Goal: Task Accomplishment & Management: Manage account settings

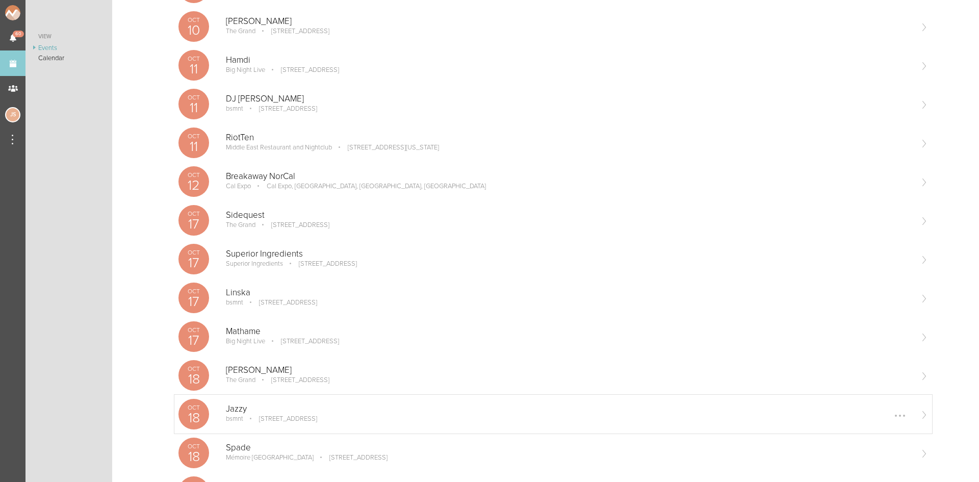
scroll to position [204, 0]
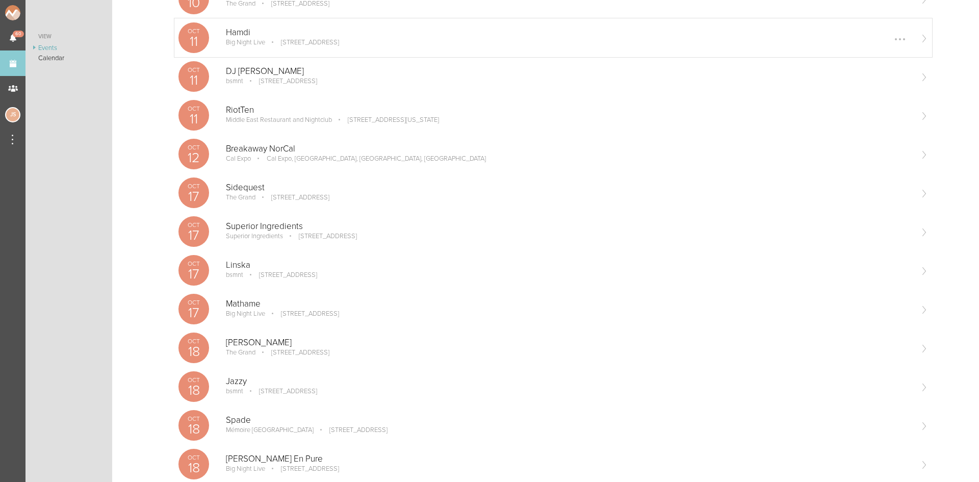
click at [289, 27] on div "Oct 11 Hamdi Big Night Live 110 Causeway St, Boston, MA 02114, USA Edit Remove" at bounding box center [553, 37] width 758 height 39
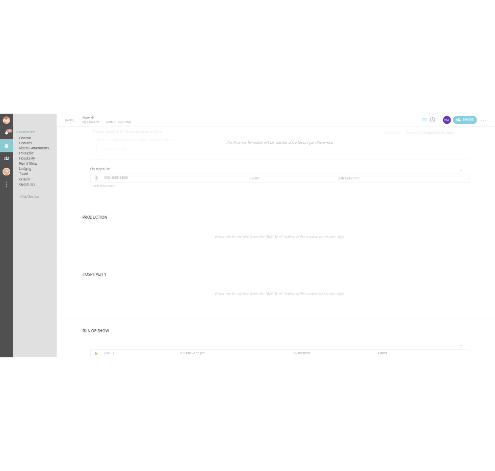
scroll to position [1631, 0]
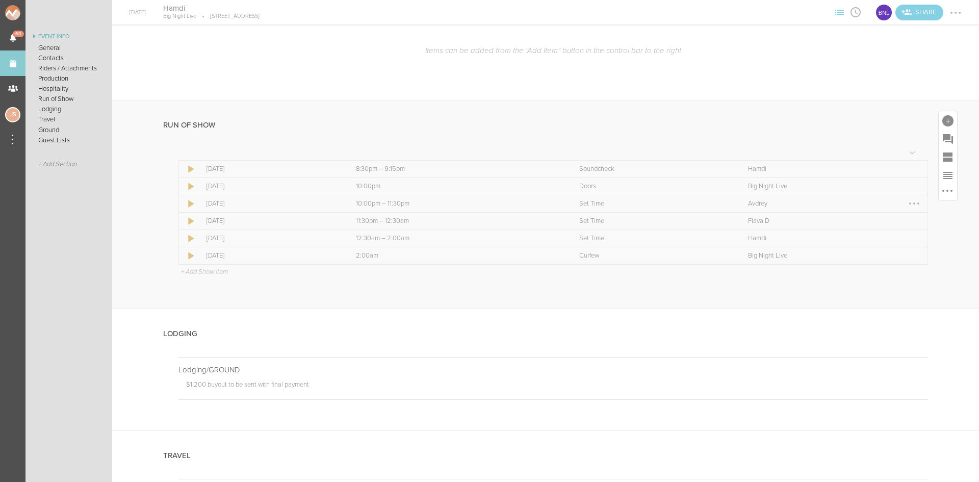
click at [906, 203] on div at bounding box center [914, 203] width 16 height 16
click at [879, 225] on link "Edit Item" at bounding box center [883, 223] width 79 height 18
select select "Set Time"
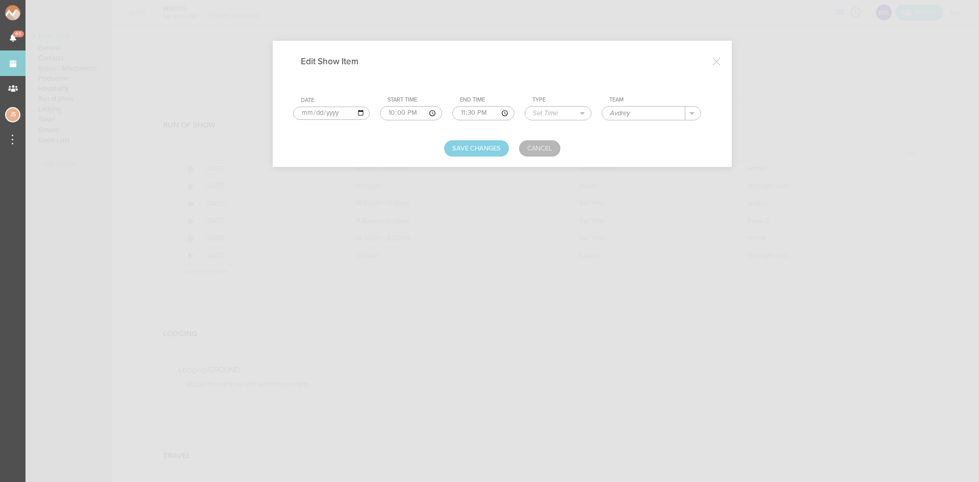
drag, startPoint x: 638, startPoint y: 117, endPoint x: 532, endPoint y: 120, distance: 105.6
click at [532, 120] on tr "Date 2025-10-11 Start Time 22:00 End Time 23:30 Type Load In Soundcheck Line Ch…" at bounding box center [502, 108] width 418 height 32
type input "Baauer"
click at [466, 150] on button "Save Changes" at bounding box center [476, 148] width 65 height 16
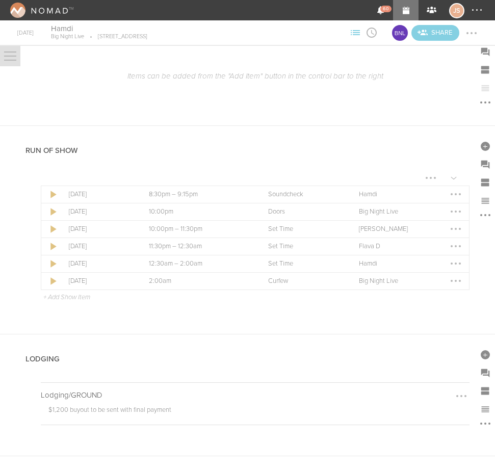
scroll to position [1566, 0]
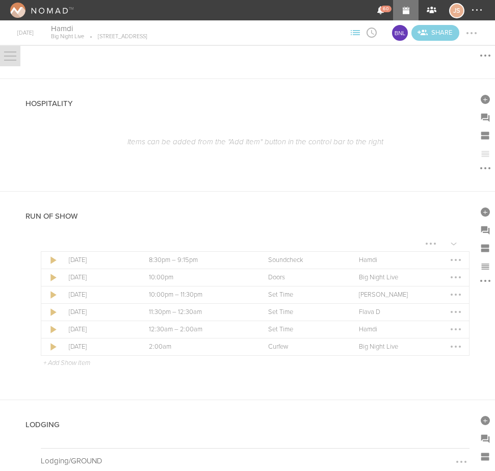
click at [14, 56] on div at bounding box center [10, 56] width 12 height 1
click at [402, 11] on link "Events" at bounding box center [405, 10] width 25 height 20
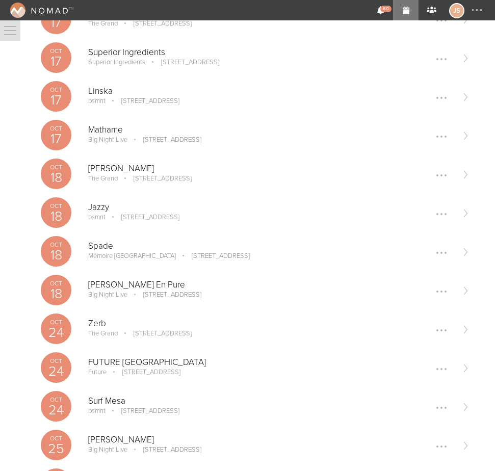
scroll to position [459, 0]
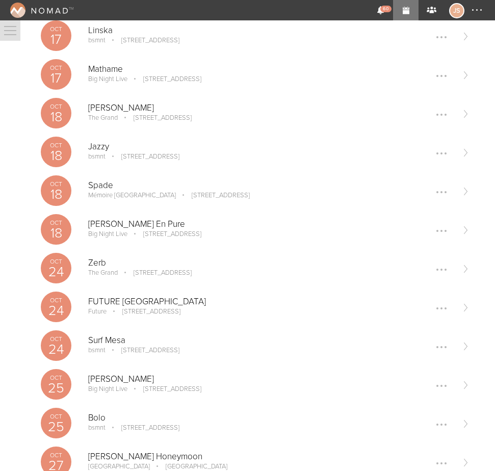
click at [155, 390] on p "[STREET_ADDRESS]" at bounding box center [165, 389] width 72 height 8
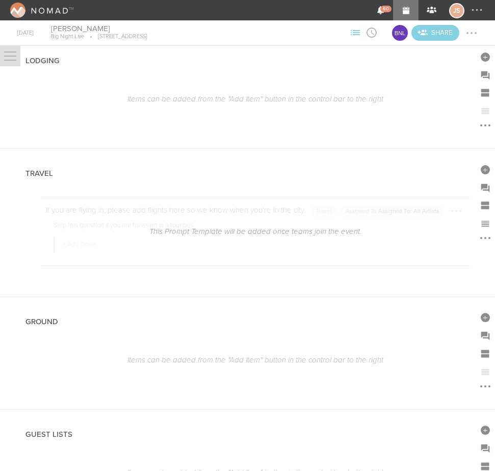
scroll to position [1746, 0]
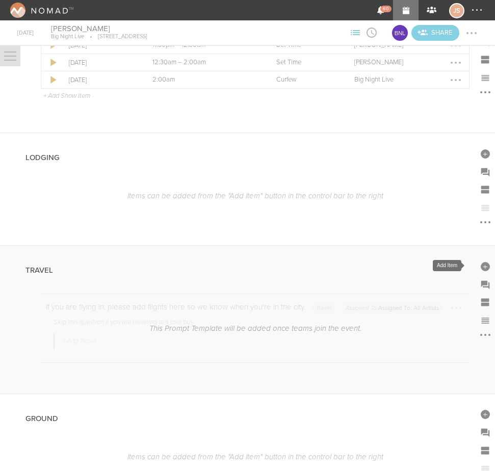
click at [479, 261] on div at bounding box center [485, 265] width 18 height 18
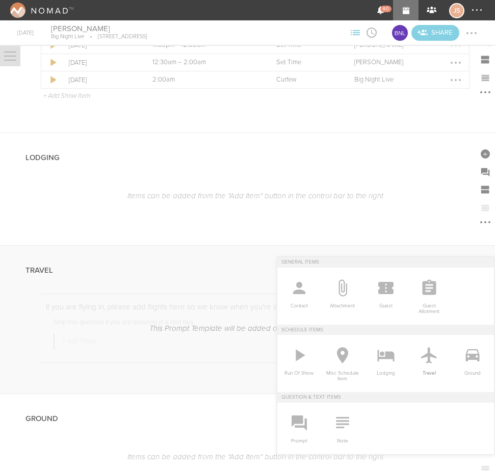
click at [419, 349] on icon at bounding box center [429, 355] width 20 height 20
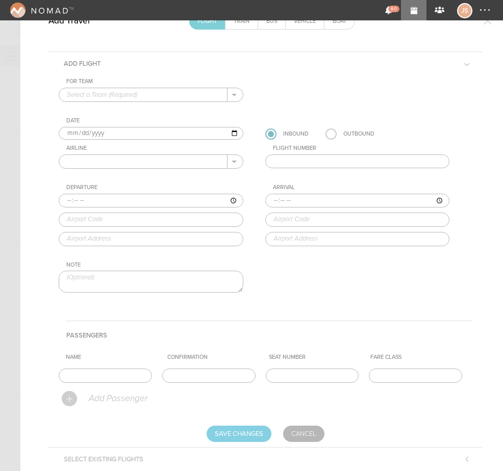
click at [143, 97] on input "text" at bounding box center [143, 94] width 168 height 13
click at [147, 116] on p "Big Night Live" at bounding box center [149, 110] width 164 height 17
type input "Big Night Live"
click at [119, 163] on input "text" at bounding box center [143, 161] width 168 height 13
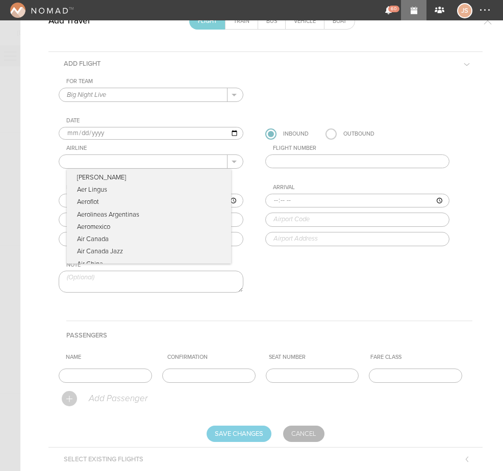
type input "Delta Airlines"
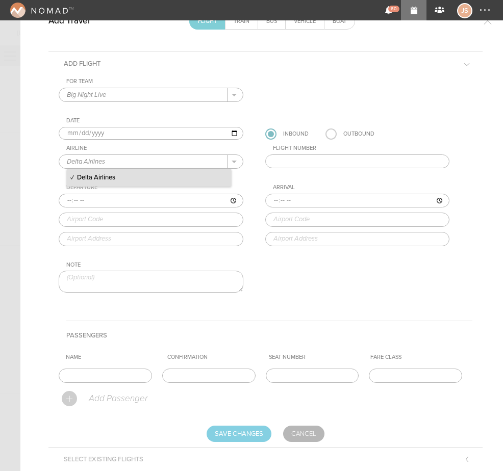
click at [125, 181] on p "Delta Airlines" at bounding box center [149, 177] width 164 height 17
click at [307, 162] on input "text" at bounding box center [357, 161] width 185 height 14
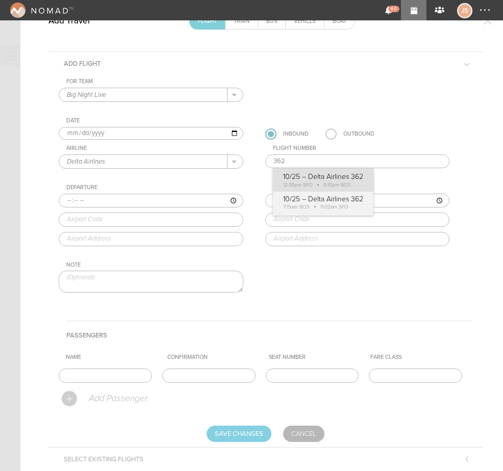
type input "362"
type input "12:30"
type input "SFO"
type input "San Francisco International Airport, San Francisco, CA, 94128, United States"
type input "21:10"
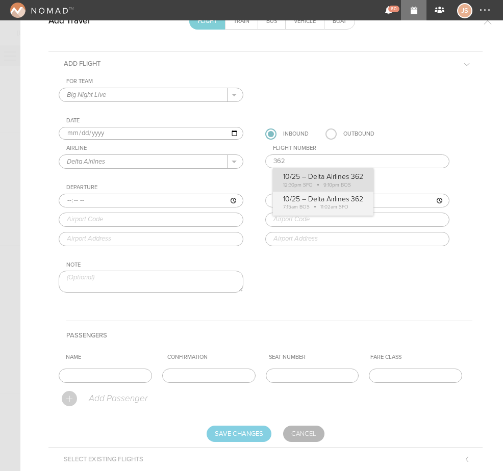
type input "BOS"
type input "Boston Logan International Airport, One Harborside Drive, Boston, MA, 02128-290…"
click at [313, 173] on div "For Team Big Night Live + Add New Team Big Night Live . Big Night Live Date 202…" at bounding box center [265, 194] width 413 height 232
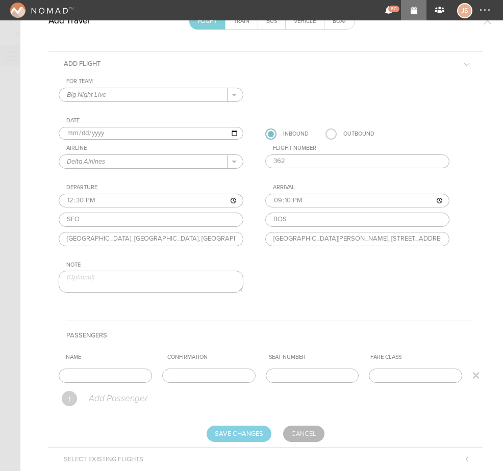
click at [129, 377] on input "text" at bounding box center [105, 376] width 93 height 14
type input "Entire Travel Party"
click at [237, 429] on input "Save Changes" at bounding box center [238, 434] width 65 height 16
type input "Saving..."
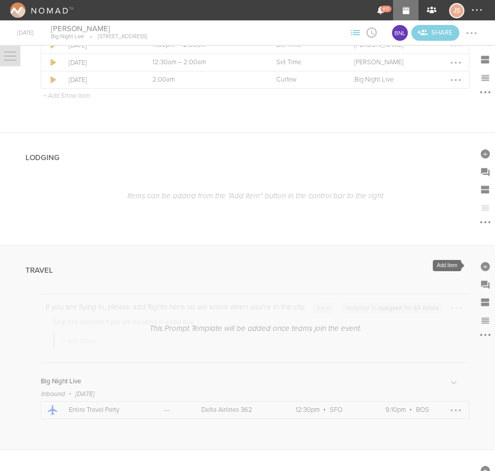
click at [481, 262] on div at bounding box center [485, 266] width 9 height 9
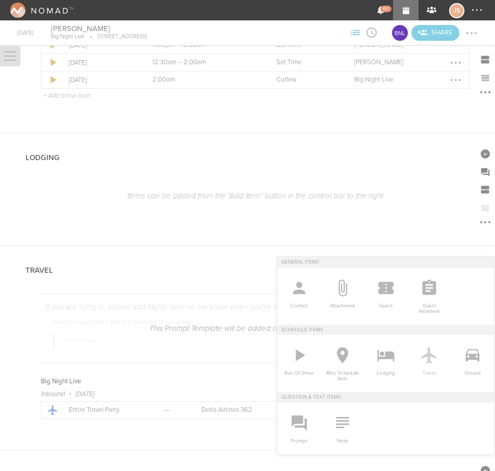
click at [423, 358] on icon at bounding box center [429, 355] width 20 height 20
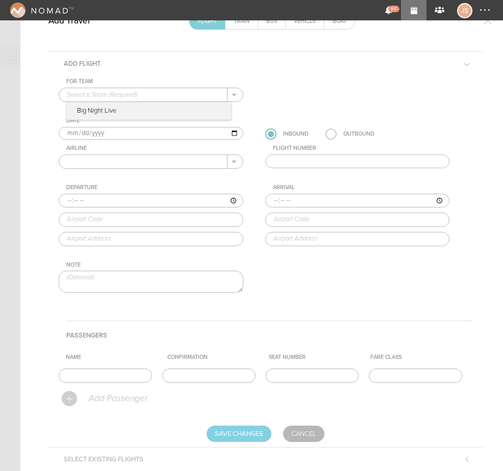
click at [97, 93] on input "text" at bounding box center [143, 94] width 168 height 13
click at [101, 109] on p "Big Night Live" at bounding box center [149, 110] width 164 height 17
type input "Big Night Live"
click at [325, 130] on label at bounding box center [330, 133] width 11 height 11
click at [0, 0] on input "radio" at bounding box center [0, 0] width 0 height 0
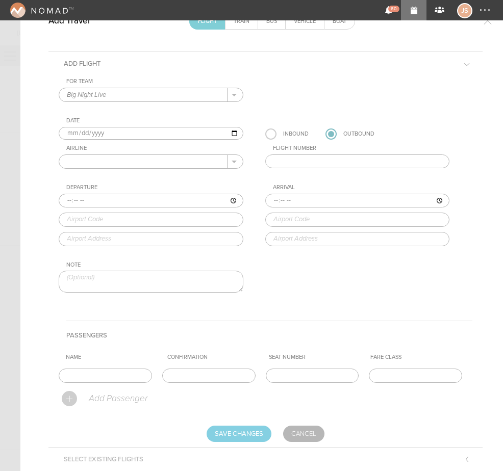
click at [80, 134] on input "2025-10-25" at bounding box center [151, 133] width 185 height 13
type input "2025-10-26"
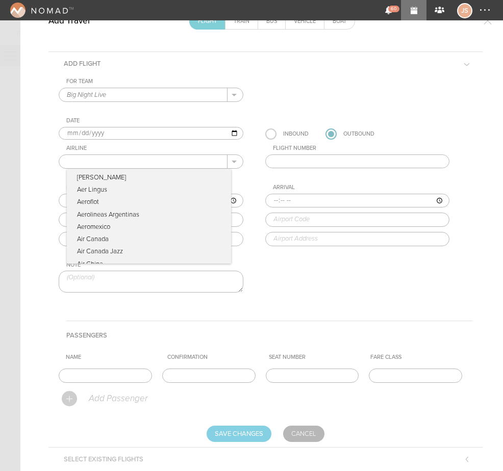
click at [91, 157] on input "text" at bounding box center [143, 161] width 168 height 13
type input "JetBlue"
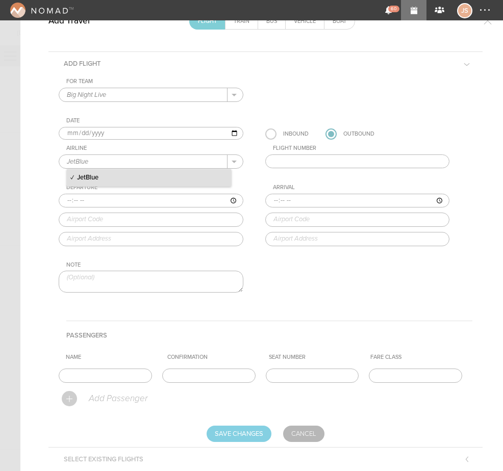
click at [111, 168] on input "JetBlue" at bounding box center [143, 161] width 168 height 13
click at [111, 176] on p "JetBlue" at bounding box center [149, 177] width 164 height 17
click at [298, 159] on input "text" at bounding box center [357, 161] width 185 height 14
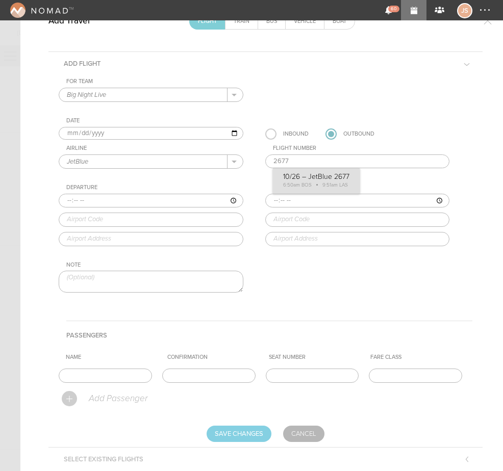
type input "2677"
type input "06:50"
type input "BOS"
type input "Boston Logan International Airport, One Harborside Drive, Boston, MA, 02128-290…"
type input "09:51"
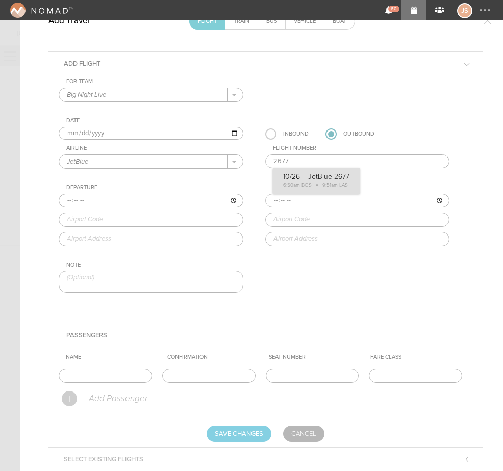
type input "LAS"
type input "Las Vegas Harry Reid International Airport, 5757 Wayne Newton Boulevard, Las Ve…"
click at [304, 180] on div "For Team Big Night Live + Add New Team Big Night Live . Big Night Live Date 202…" at bounding box center [265, 194] width 413 height 232
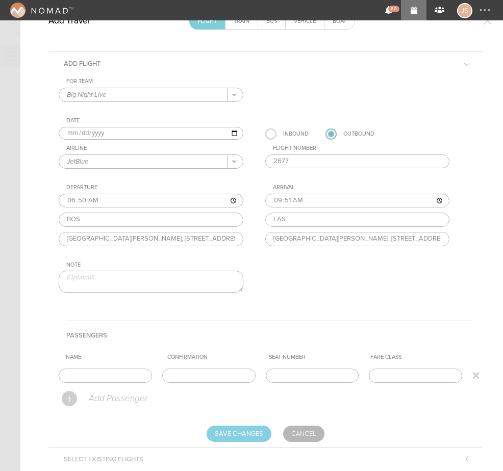
click at [136, 378] on input "text" at bounding box center [105, 376] width 93 height 14
type input "Entire Travel Party"
click at [242, 429] on input "Save Changes" at bounding box center [238, 434] width 65 height 16
type input "Saving..."
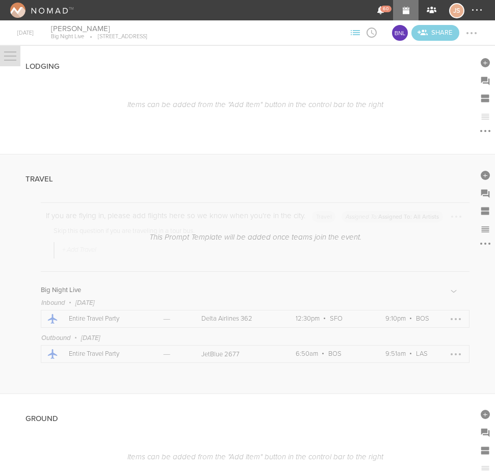
scroll to position [1990, 0]
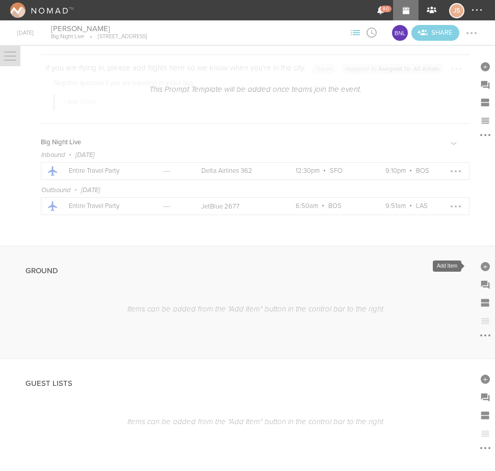
click at [481, 264] on div at bounding box center [485, 266] width 9 height 9
click at [194, 390] on div "Guest Lists" at bounding box center [247, 383] width 444 height 48
click at [409, 10] on link "Events" at bounding box center [405, 10] width 25 height 20
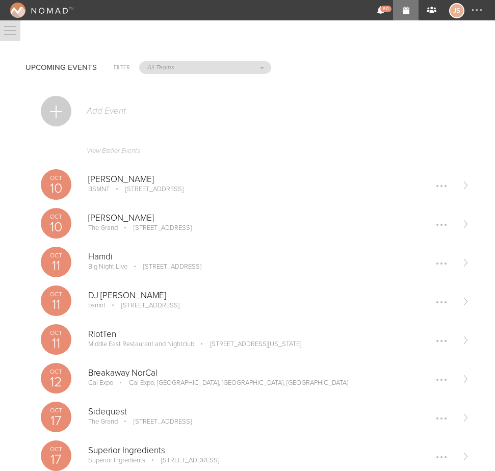
click at [110, 267] on p "Big Night Live" at bounding box center [107, 267] width 39 height 8
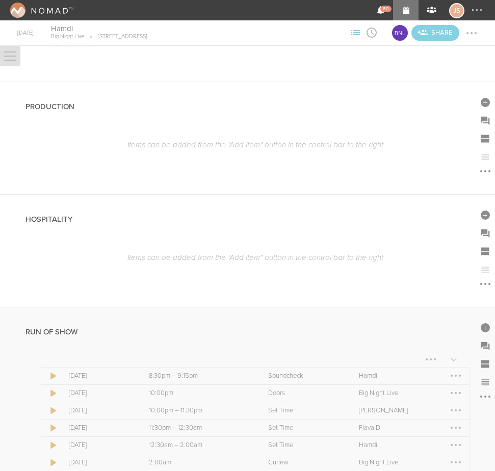
scroll to position [1486, 0]
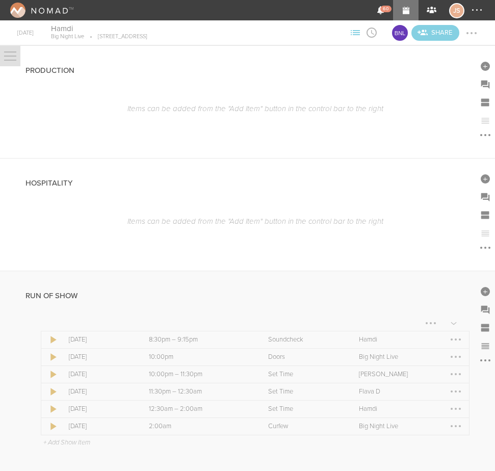
click at [448, 375] on div at bounding box center [456, 374] width 16 height 16
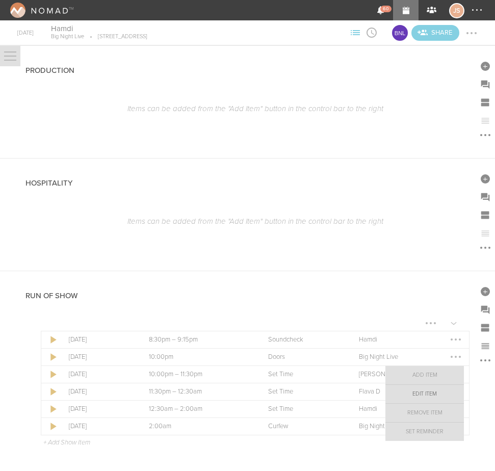
drag, startPoint x: 430, startPoint y: 390, endPoint x: 416, endPoint y: 366, distance: 28.6
click at [430, 390] on link "Edit Item" at bounding box center [424, 394] width 79 height 18
select select "Set Time"
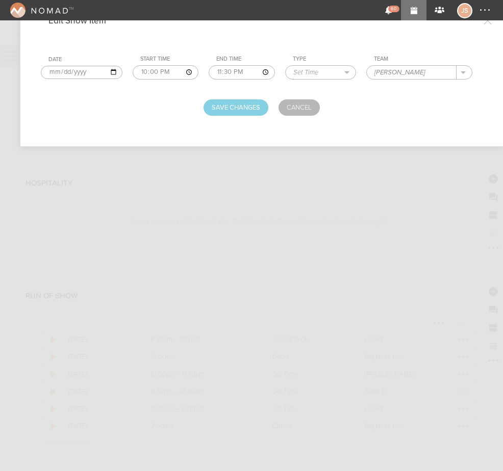
click at [218, 72] on input "23:30" at bounding box center [242, 72] width 66 height 14
type input "22:30"
drag, startPoint x: 416, startPoint y: 76, endPoint x: 284, endPoint y: 89, distance: 131.7
click at [284, 89] on form "Date [DATE] Start Time 22:00 End Time 22:30 Type Load In Soundcheck Line Check …" at bounding box center [262, 78] width 442 height 74
type input "Avdrey"
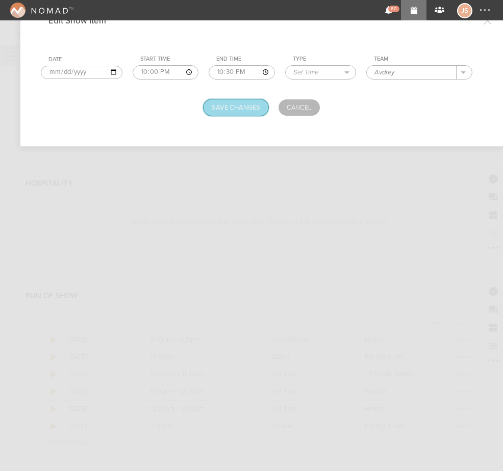
click at [225, 103] on button "Save Changes" at bounding box center [235, 107] width 65 height 16
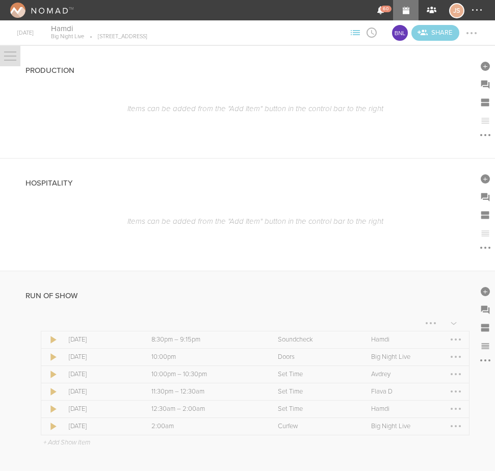
click at [451, 393] on div at bounding box center [456, 391] width 16 height 16
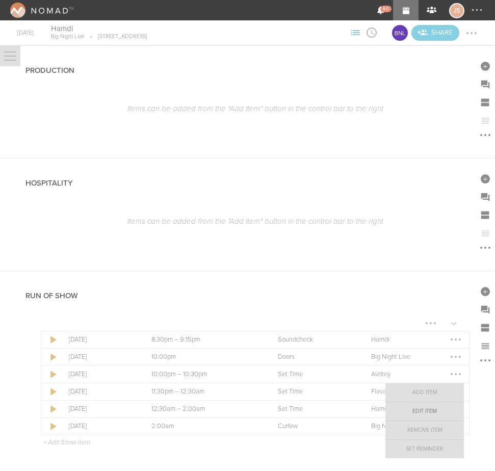
click at [432, 411] on link "Edit Item" at bounding box center [424, 411] width 79 height 18
select select "Set Time"
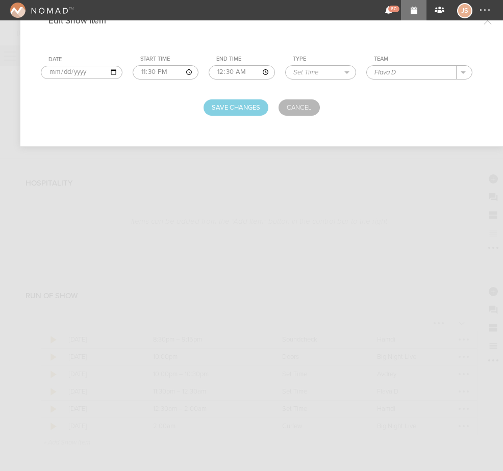
click at [144, 69] on input "23:30" at bounding box center [166, 72] width 66 height 14
type input "22:30"
click at [215, 67] on input "00:30" at bounding box center [242, 72] width 66 height 14
type input "23:30"
click at [240, 108] on button "Save Changes" at bounding box center [235, 107] width 65 height 16
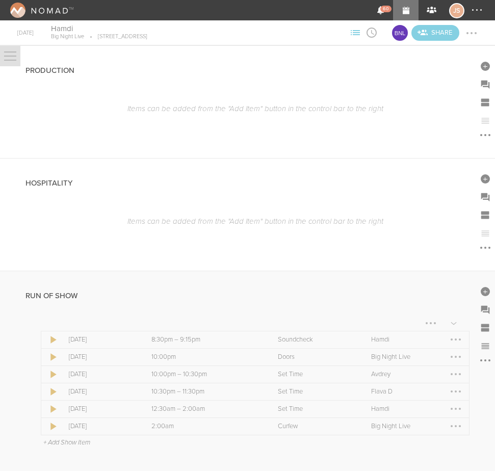
click at [86, 438] on p "+ Add Show Item" at bounding box center [66, 442] width 47 height 8
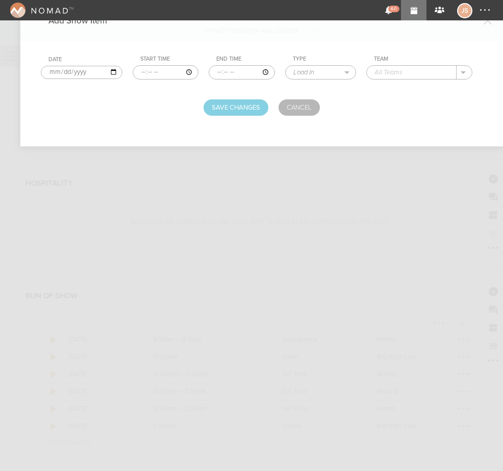
click at [138, 73] on input "time" at bounding box center [166, 72] width 66 height 14
type input "23:30"
type input "00:30"
select select "Set Time"
type input "[PERSON_NAME]"
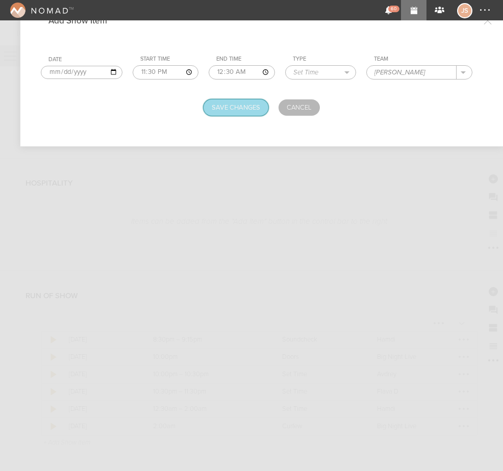
click at [240, 111] on button "Save Changes" at bounding box center [235, 107] width 65 height 16
